Goal: Check status: Check status

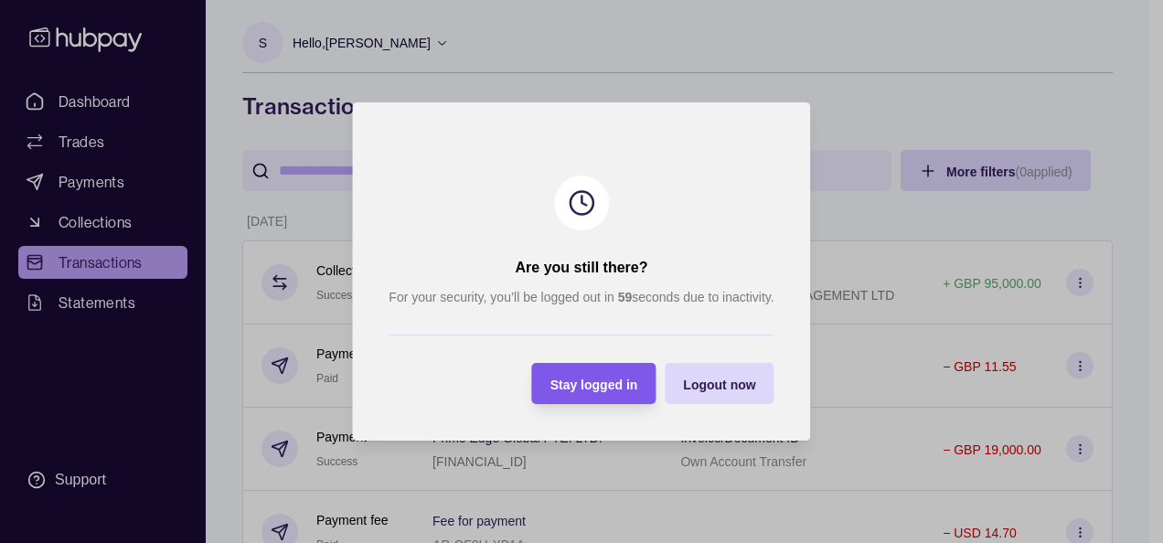
click at [593, 378] on span "Stay logged in" at bounding box center [594, 384] width 88 height 15
